Goal: Task Accomplishment & Management: Manage account settings

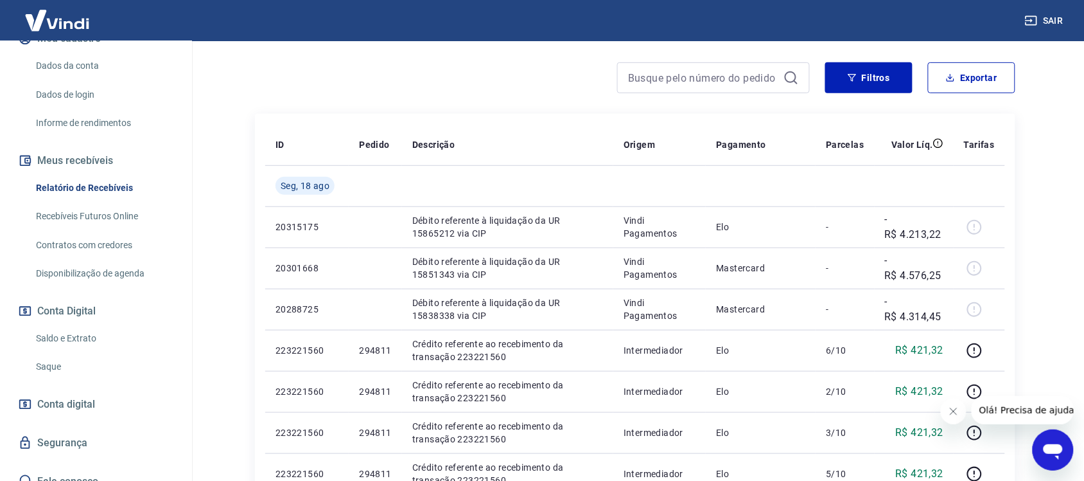
scroll to position [188, 0]
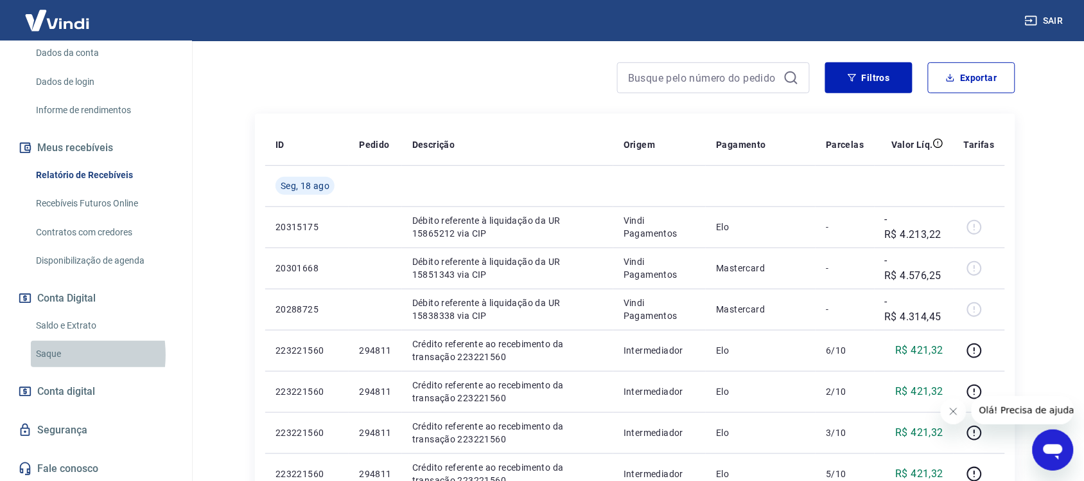
click at [44, 354] on link "Saque" at bounding box center [104, 353] width 146 height 26
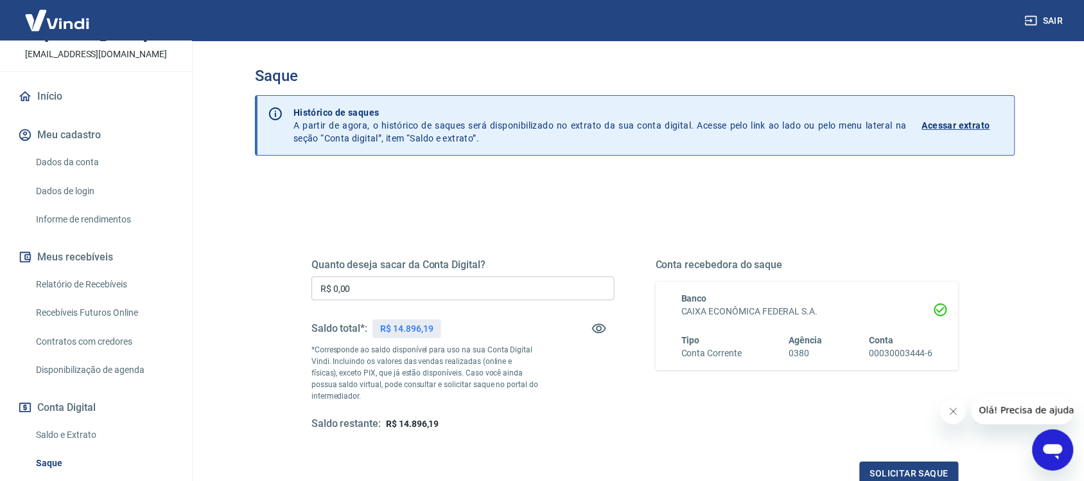
scroll to position [108, 0]
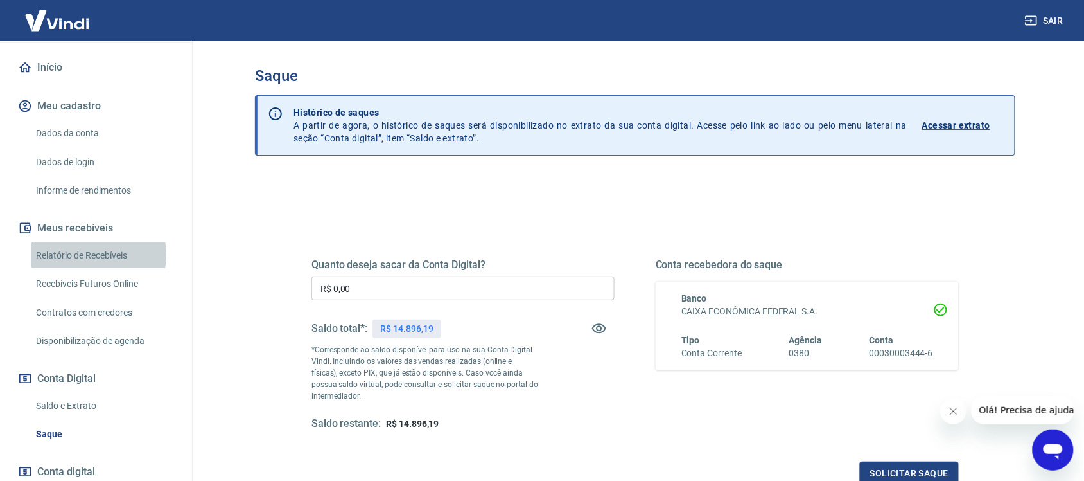
click at [90, 254] on link "Relatório de Recebíveis" at bounding box center [104, 255] width 146 height 26
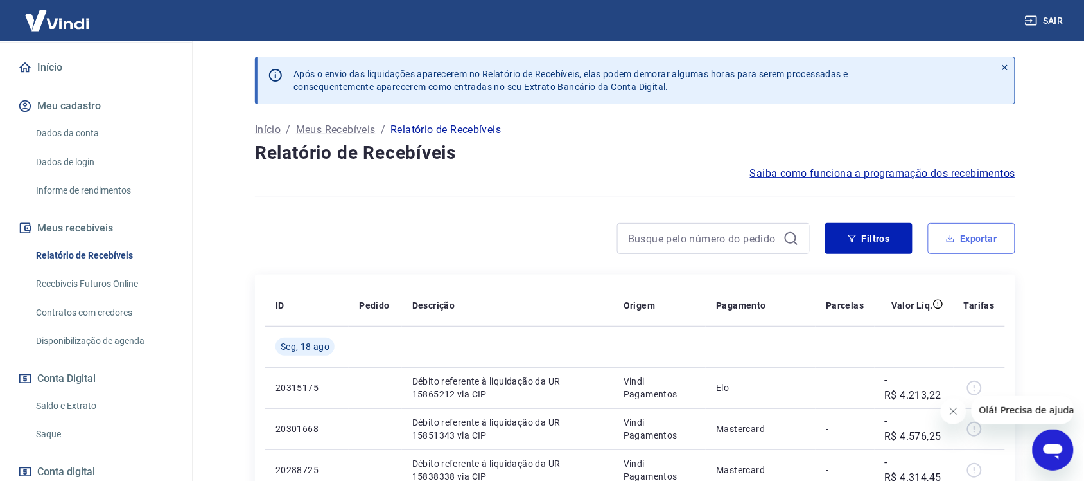
click at [984, 239] on button "Exportar" at bounding box center [971, 238] width 87 height 31
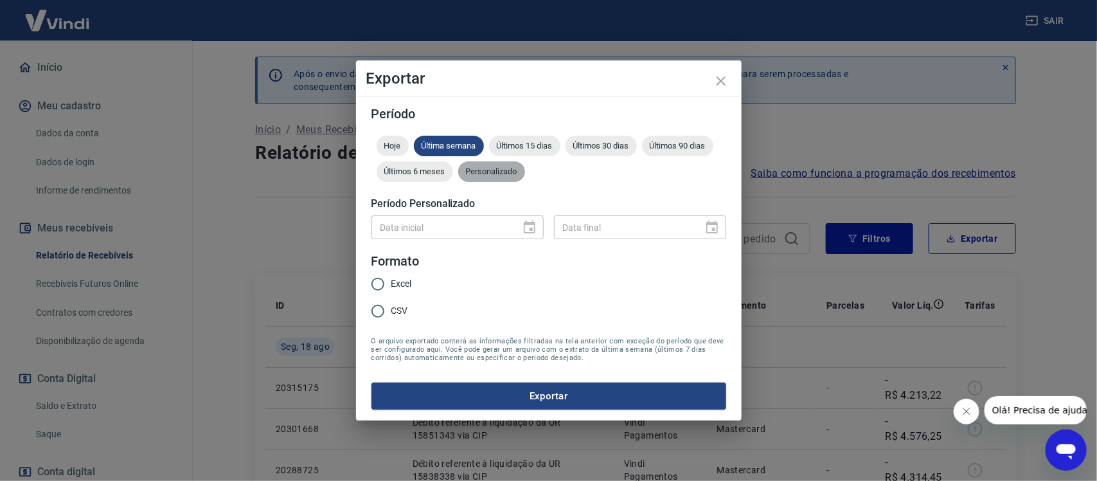
click at [489, 168] on span "Personalizado" at bounding box center [491, 171] width 67 height 10
click at [534, 230] on icon "Choose date" at bounding box center [530, 226] width 12 height 13
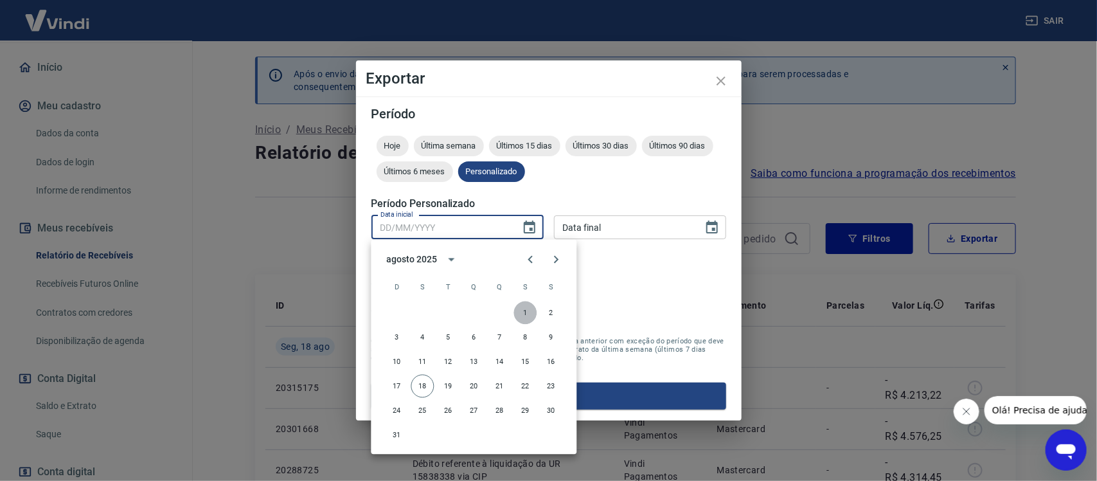
click at [524, 312] on button "1" at bounding box center [525, 312] width 23 height 23
type input "[DATE]"
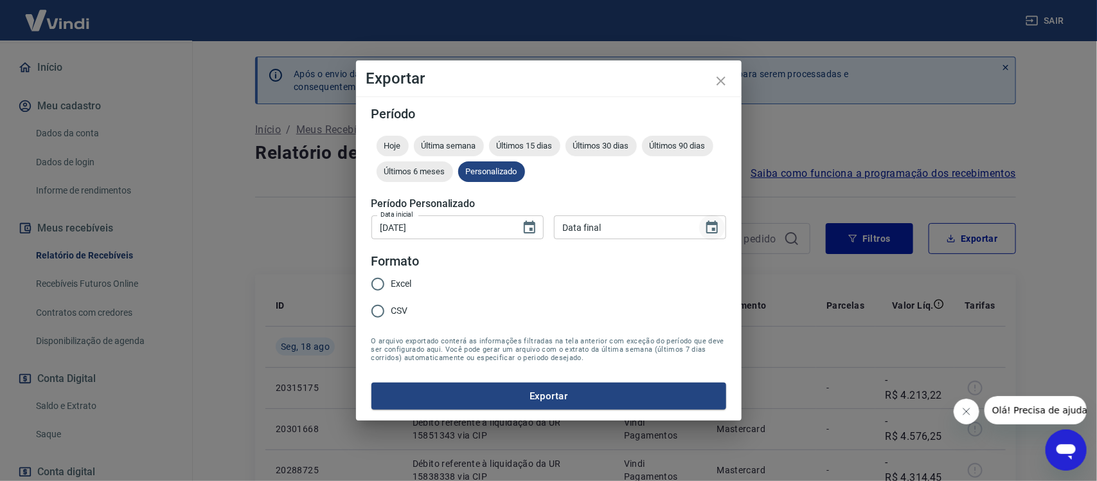
click at [713, 226] on icon "Choose date" at bounding box center [711, 227] width 15 height 15
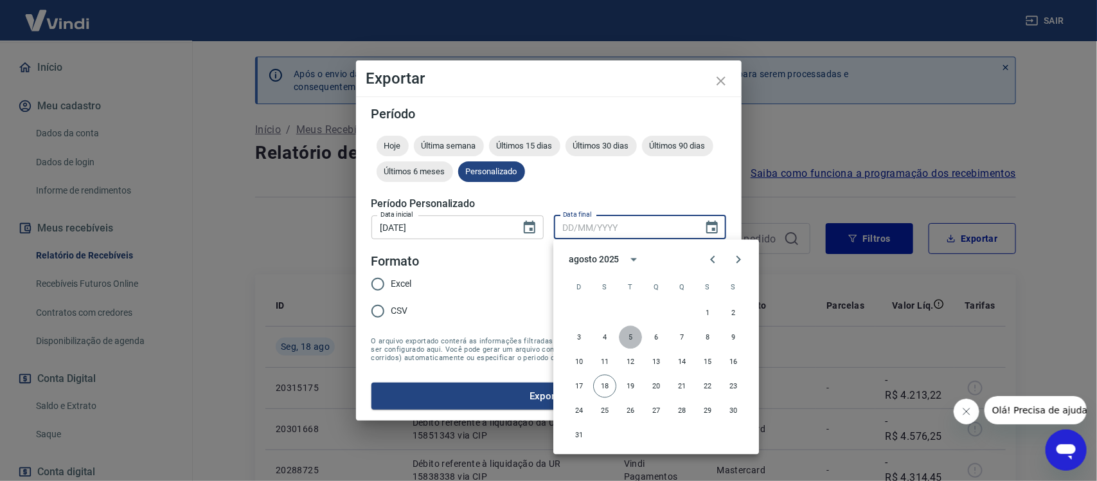
click at [630, 336] on button "5" at bounding box center [630, 337] width 23 height 23
type input "[DATE]"
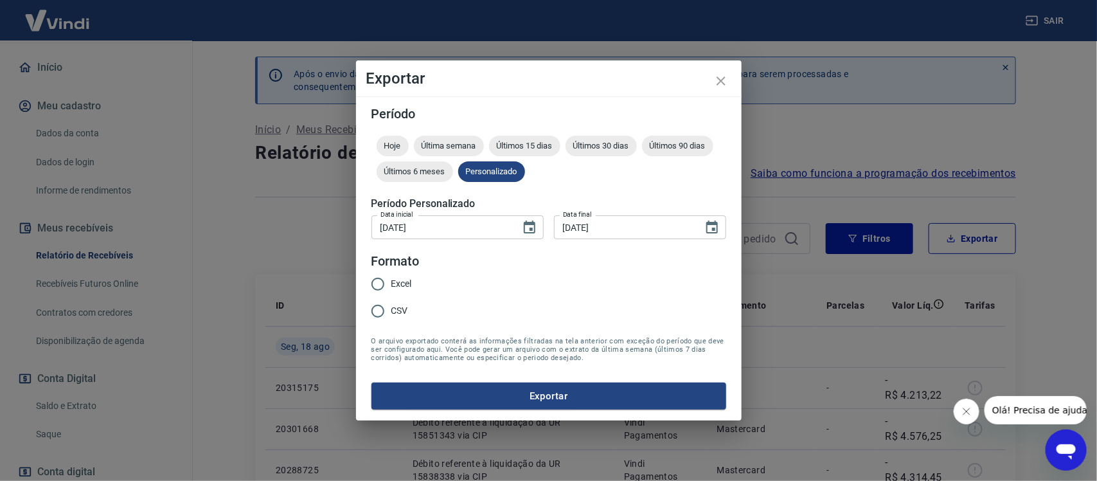
click at [373, 285] on input "Excel" at bounding box center [377, 283] width 27 height 27
radio input "true"
click at [554, 400] on button "Exportar" at bounding box center [548, 395] width 355 height 27
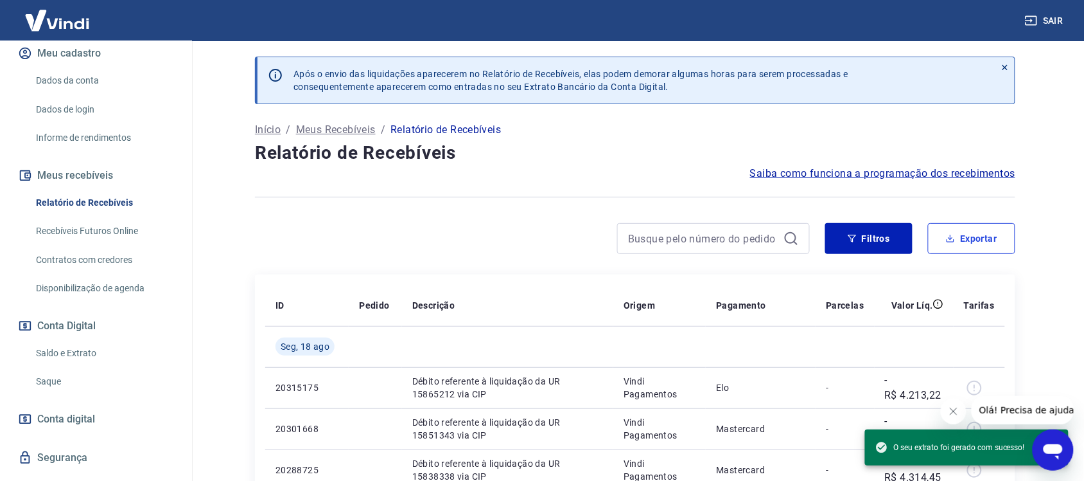
scroll to position [188, 0]
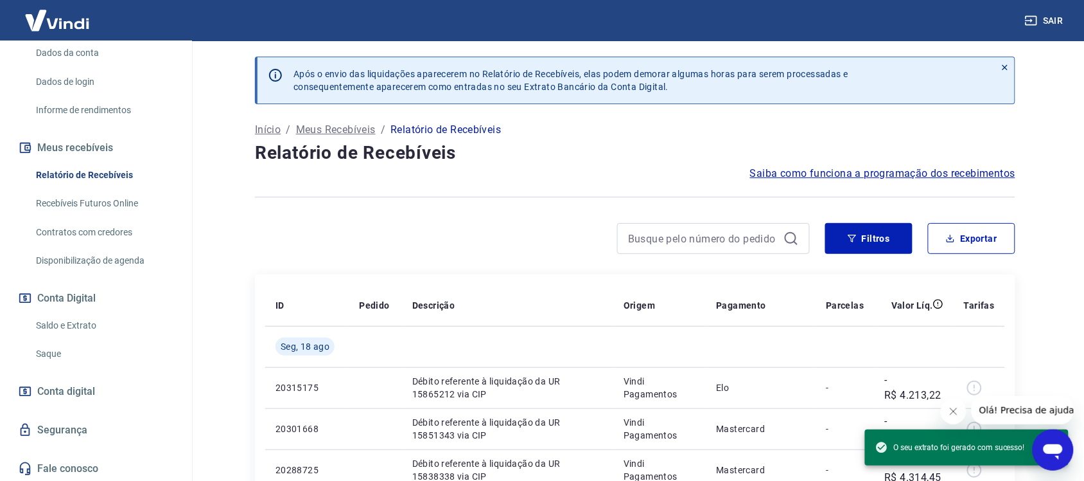
click at [58, 348] on link "Saque" at bounding box center [104, 353] width 146 height 26
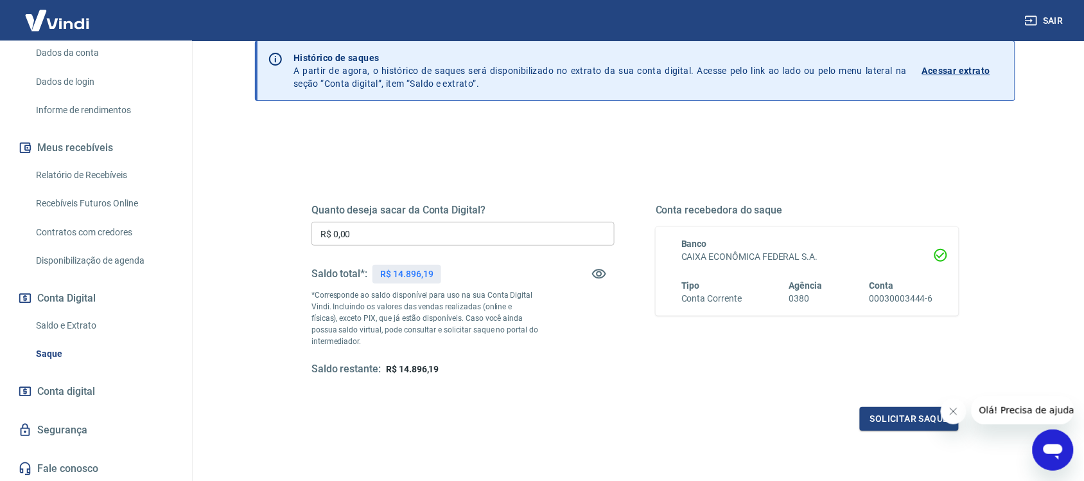
scroll to position [155, 0]
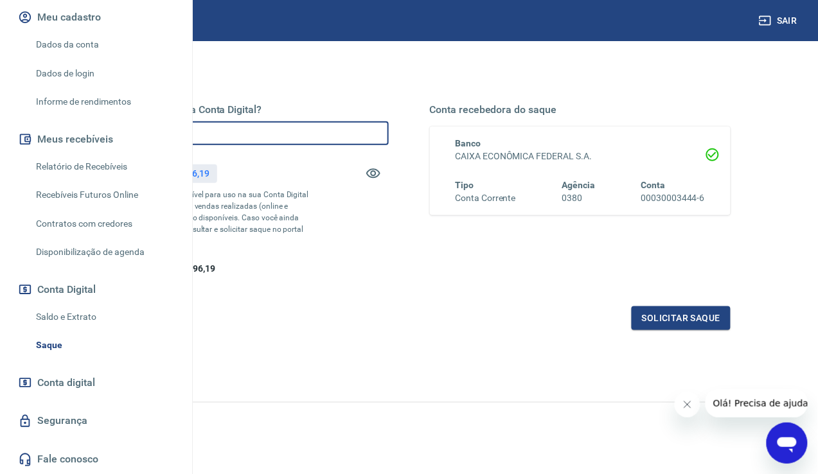
click at [319, 139] on input "R$ 0,00" at bounding box center [237, 133] width 301 height 24
type input "R$ 14.280,89"
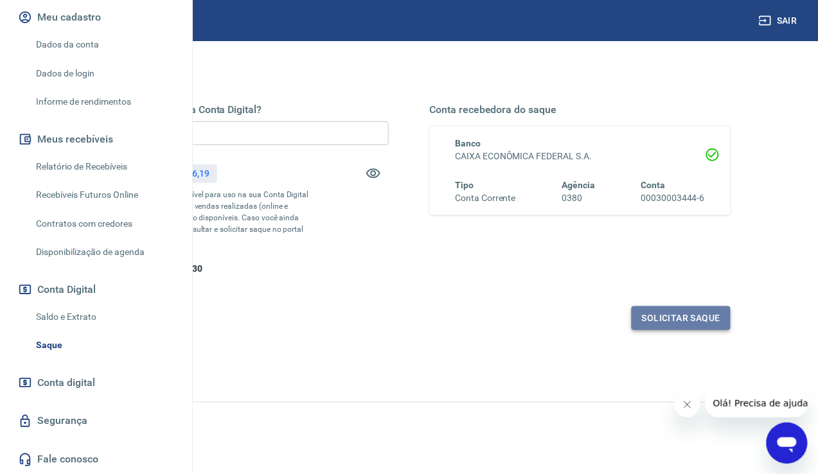
click at [685, 330] on button "Solicitar saque" at bounding box center [680, 318] width 99 height 24
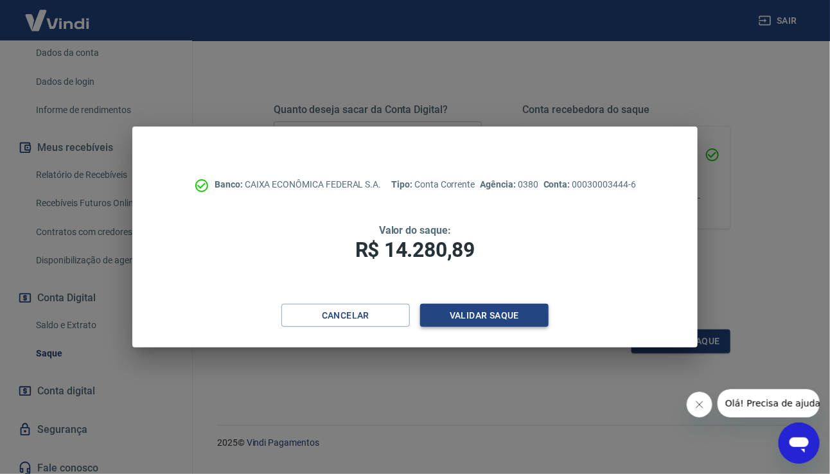
click at [490, 312] on button "Validar saque" at bounding box center [484, 316] width 128 height 24
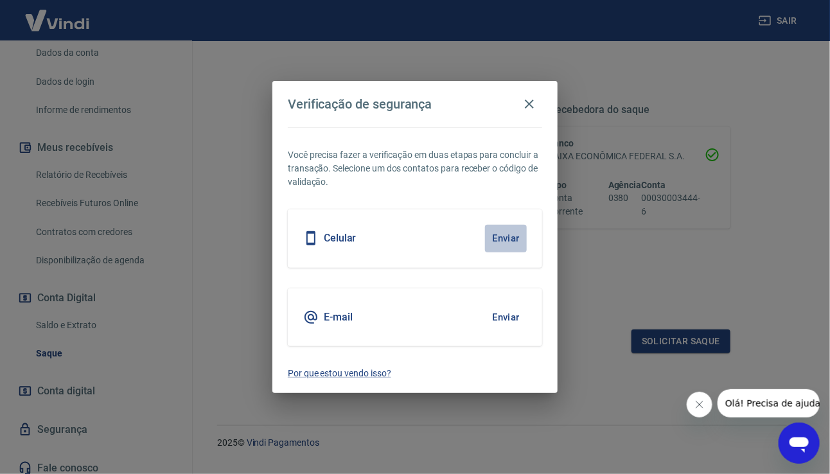
click at [497, 231] on button "Enviar" at bounding box center [506, 238] width 42 height 27
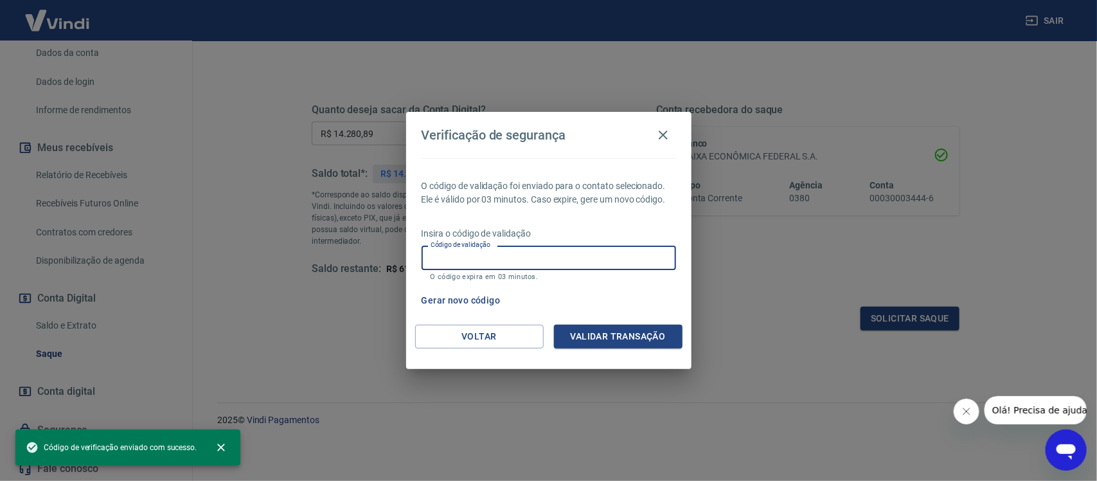
click at [522, 257] on input "Código de validação" at bounding box center [548, 257] width 254 height 24
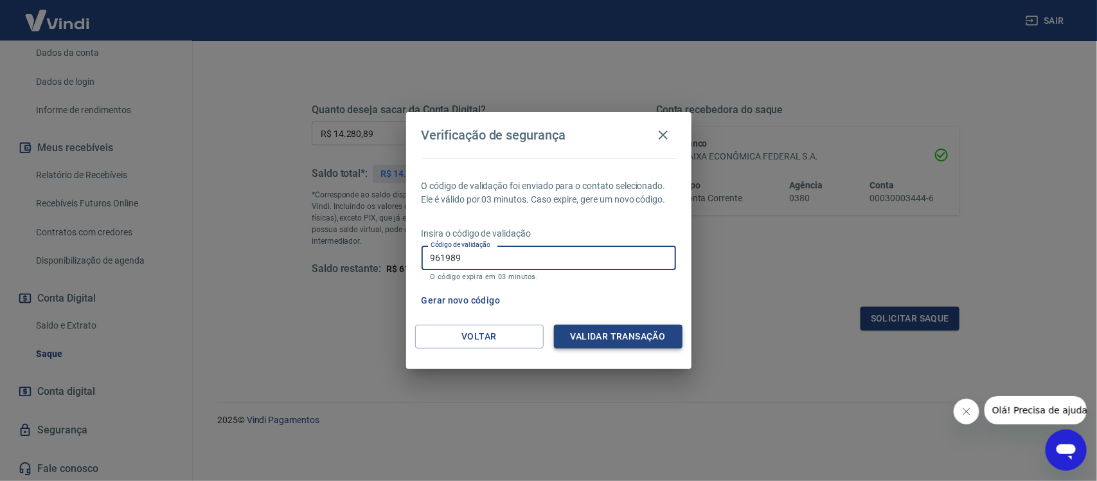
type input "961989"
click at [590, 332] on button "Validar transação" at bounding box center [618, 336] width 128 height 24
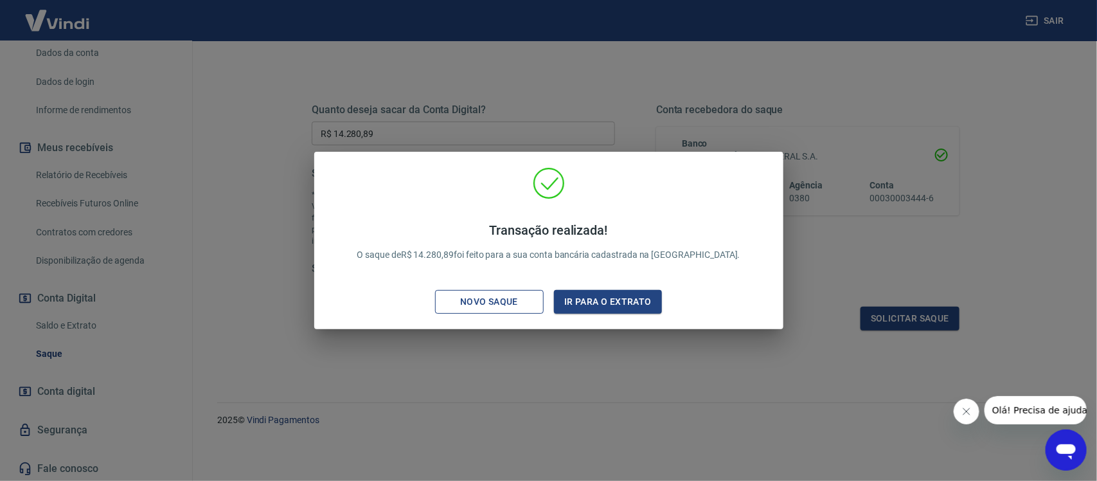
click at [479, 297] on div "Novo saque" at bounding box center [489, 302] width 89 height 16
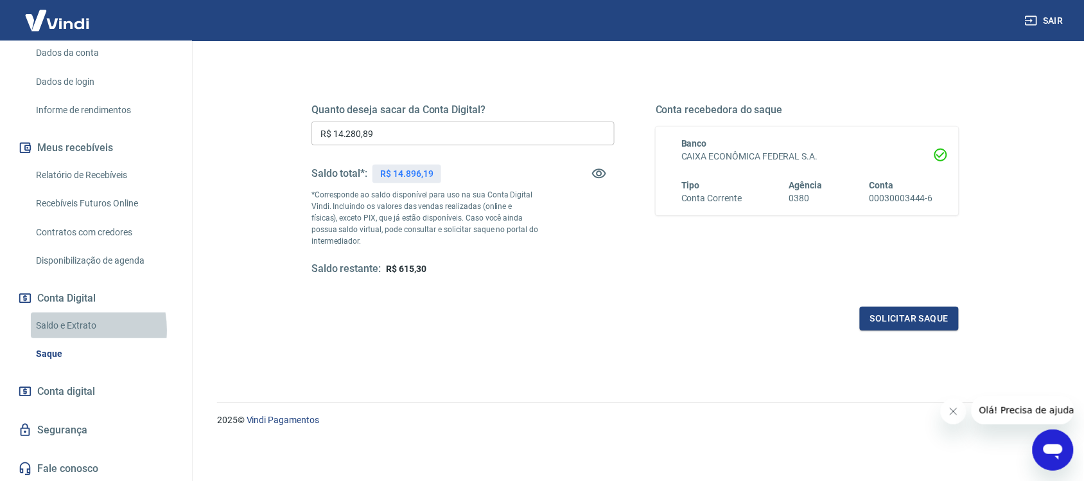
click at [59, 329] on link "Saldo e Extrato" at bounding box center [104, 325] width 146 height 26
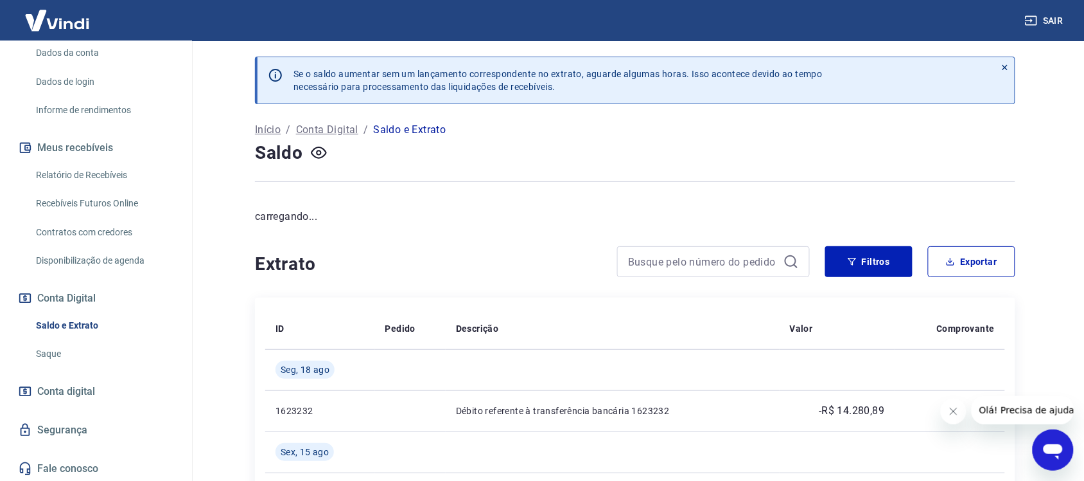
click at [51, 355] on link "Saque" at bounding box center [104, 353] width 146 height 26
